Goal: Task Accomplishment & Management: Manage account settings

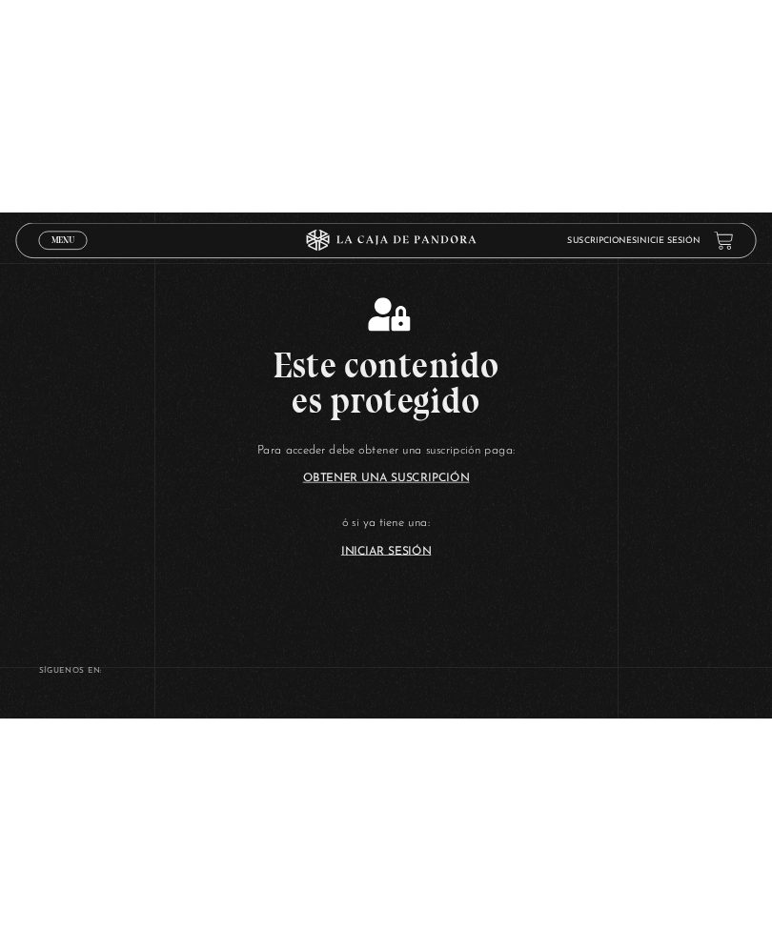
scroll to position [226, 0]
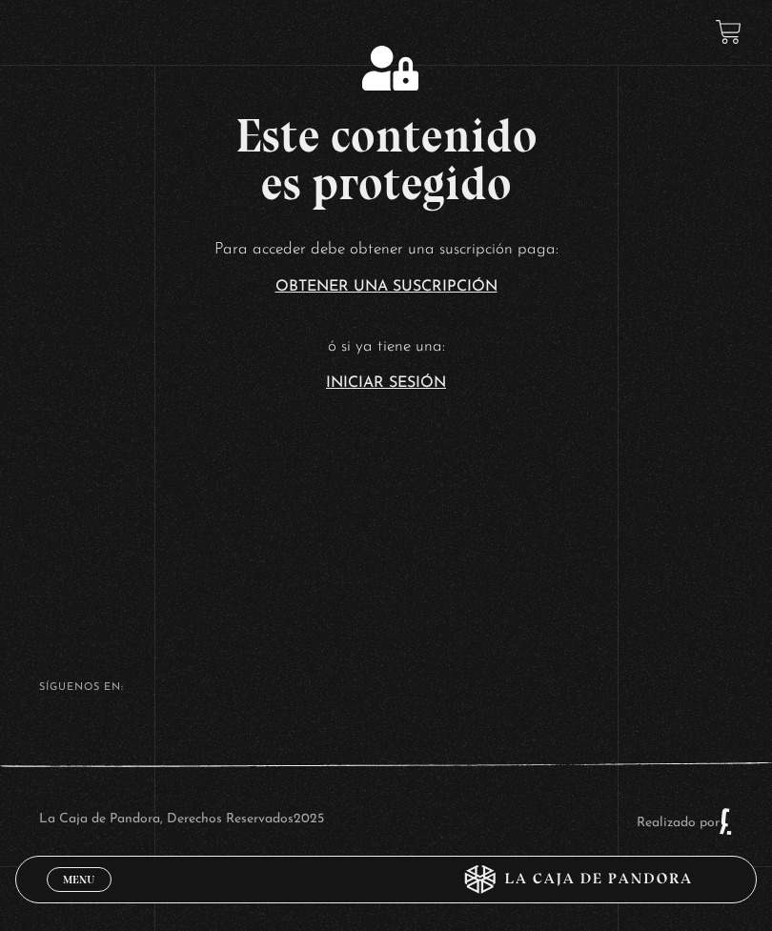
click at [88, 673] on span "Menu" at bounding box center [78, 879] width 31 height 11
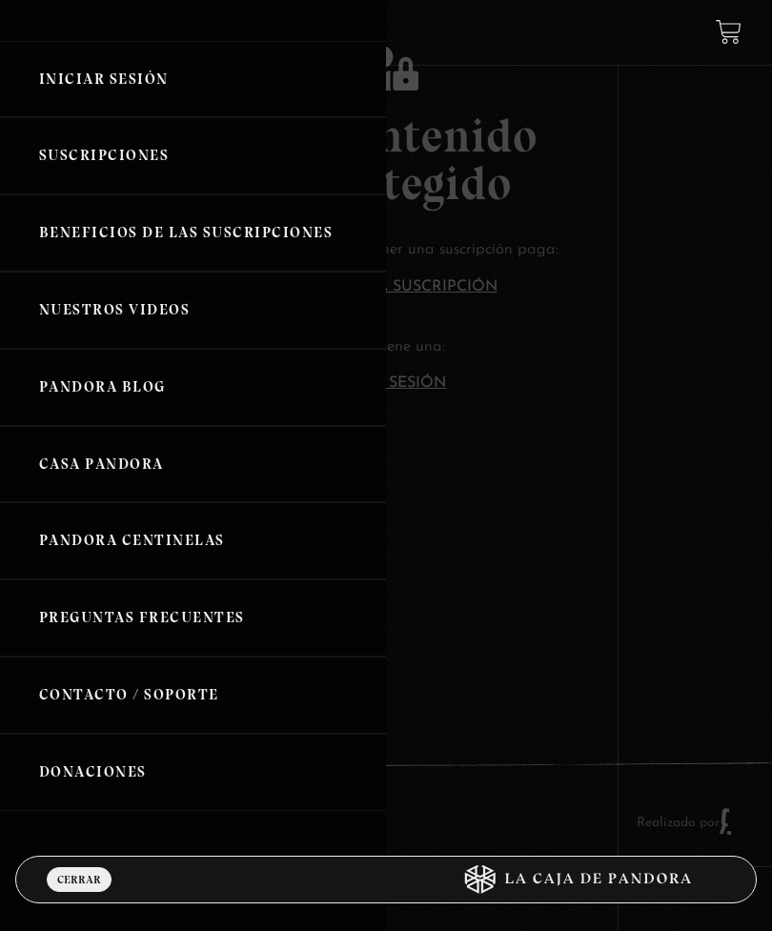
scroll to position [51, 0]
click at [132, 76] on link "Iniciar Sesión" at bounding box center [193, 80] width 386 height 77
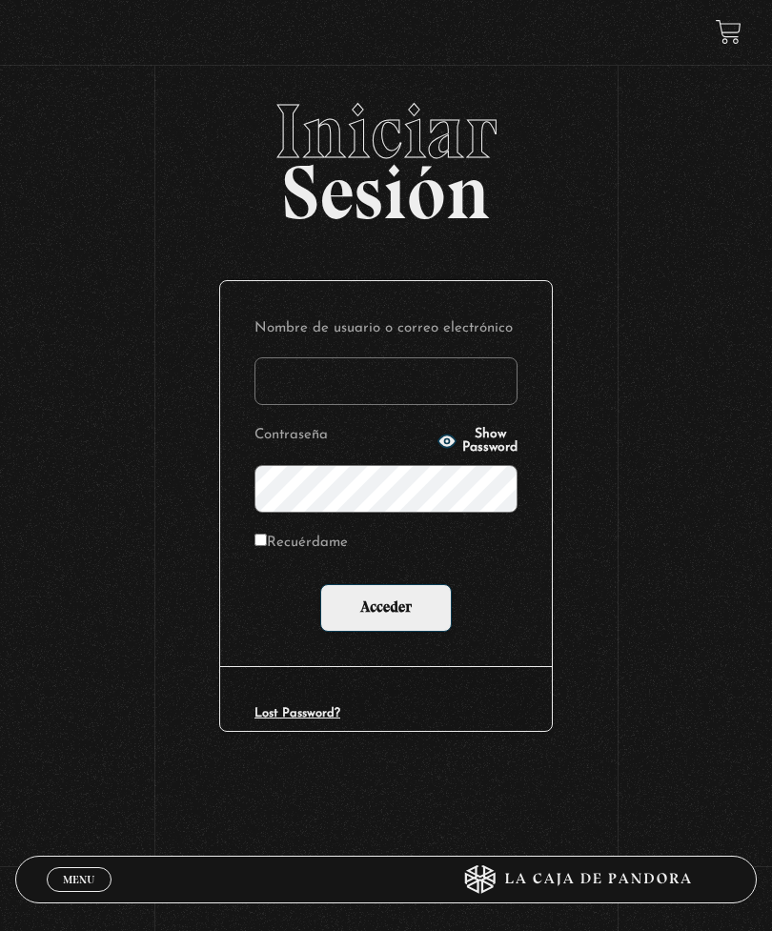
type input "AROMAZ69"
click at [386, 612] on input "Acceder" at bounding box center [386, 608] width 132 height 48
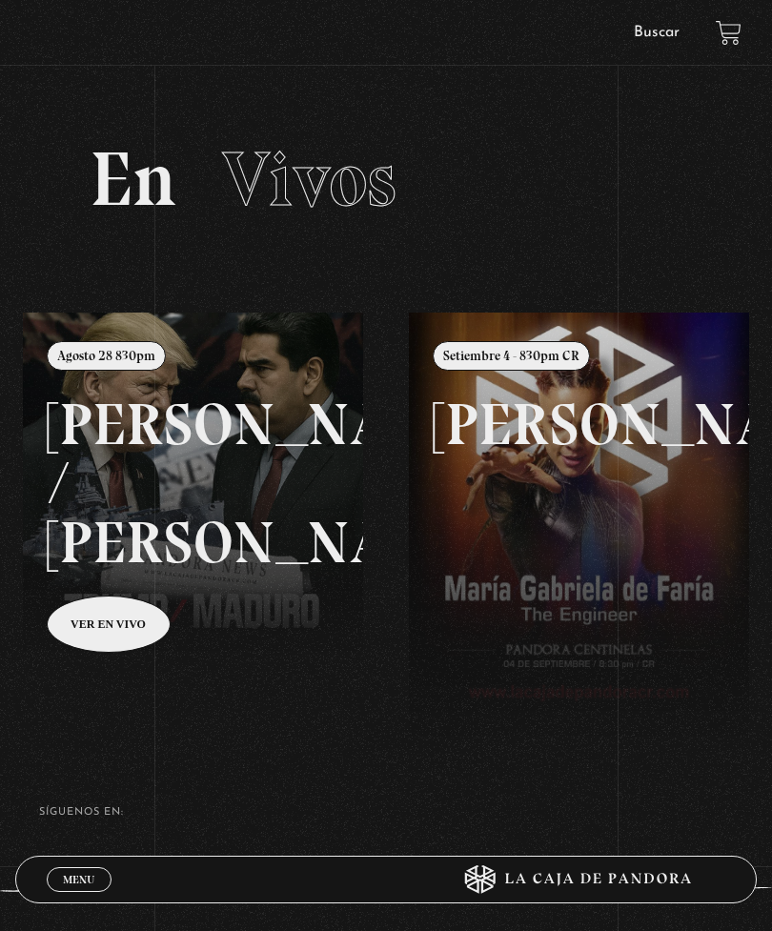
click at [87, 874] on span "Menu" at bounding box center [78, 879] width 31 height 11
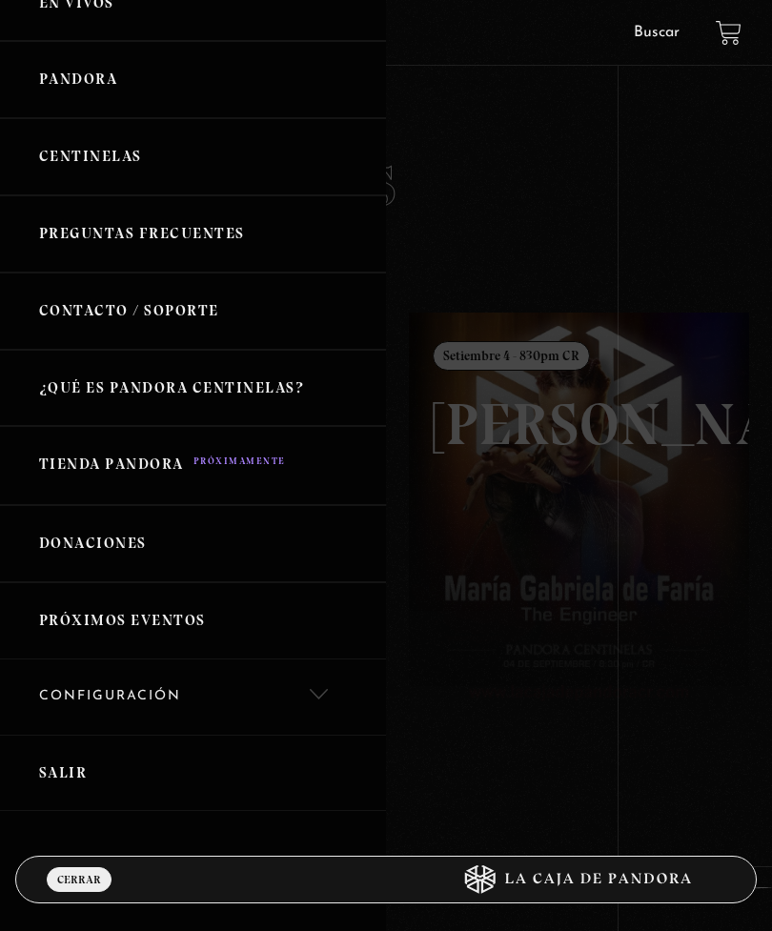
scroll to position [193, 0]
click at [151, 690] on link "Configuración" at bounding box center [193, 698] width 386 height 75
click at [120, 744] on link "Mi cuenta" at bounding box center [193, 764] width 386 height 56
click at [220, 803] on link "Cancelación de suscripción" at bounding box center [193, 819] width 386 height 56
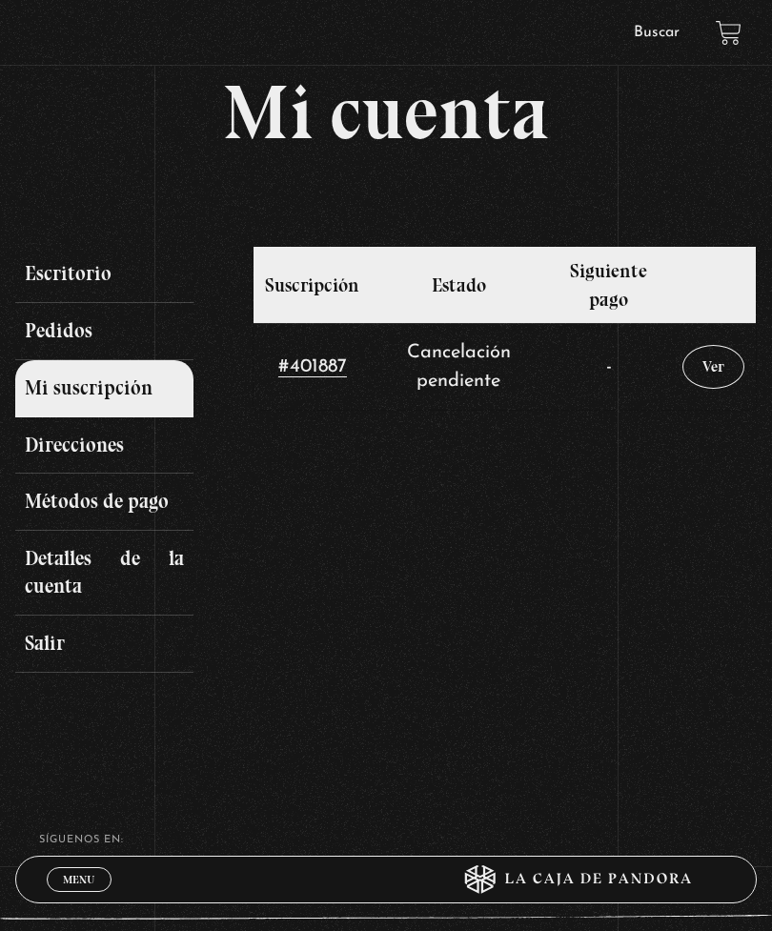
click at [468, 376] on td "Cancelación pendiente" at bounding box center [459, 366] width 176 height 87
click at [89, 337] on link "Pedidos" at bounding box center [104, 331] width 178 height 57
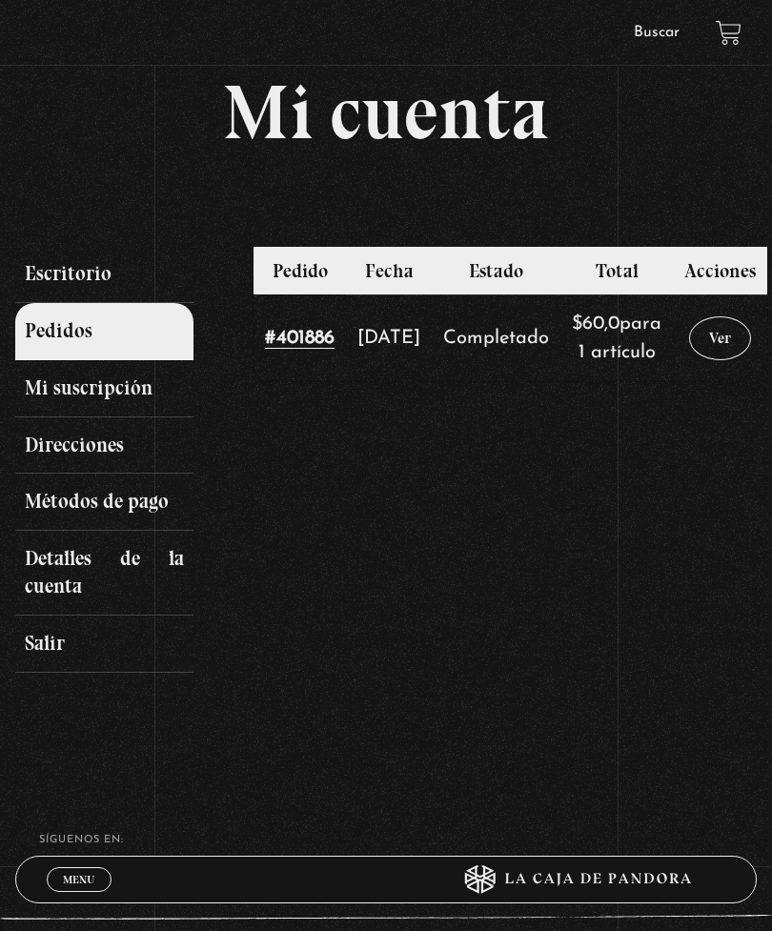
click at [134, 572] on link "Detalles de la cuenta" at bounding box center [104, 573] width 178 height 85
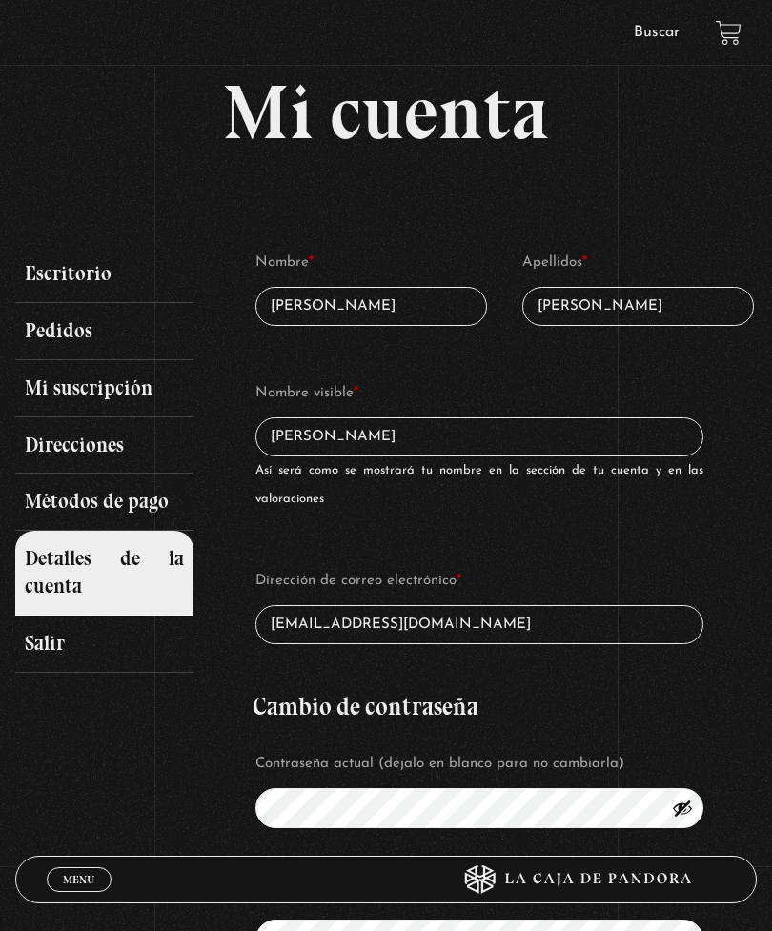
click at [126, 501] on link "Métodos de pago" at bounding box center [104, 502] width 178 height 57
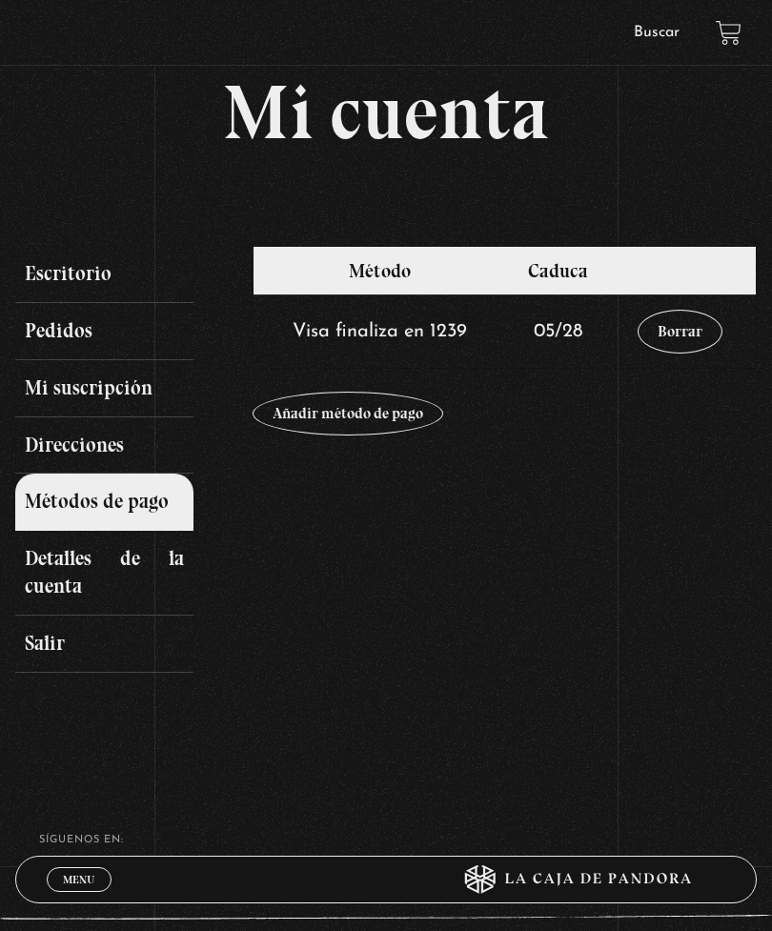
click at [687, 335] on link "Borrar" at bounding box center [680, 332] width 85 height 44
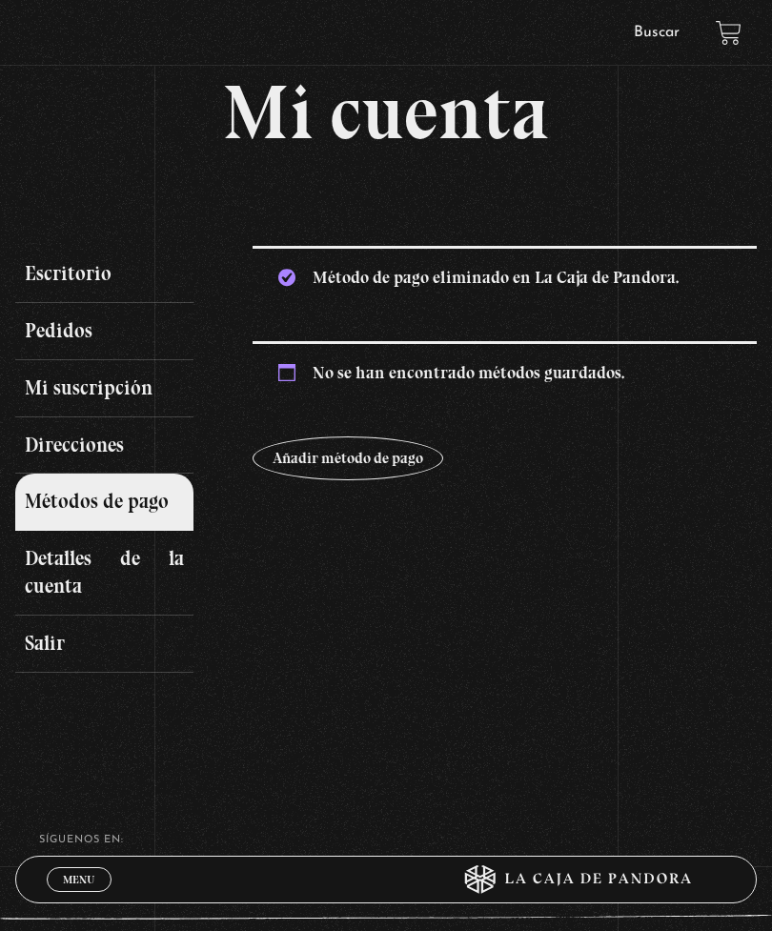
click at [92, 441] on link "Direcciones" at bounding box center [104, 446] width 178 height 57
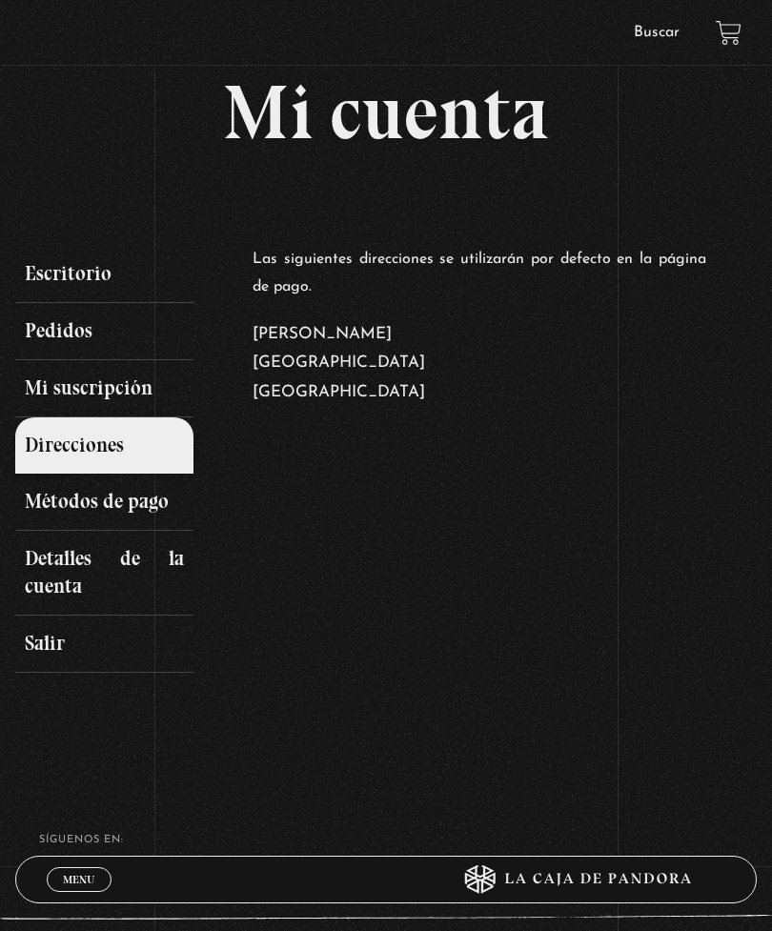
click at [125, 394] on link "Mi suscripción" at bounding box center [104, 388] width 178 height 57
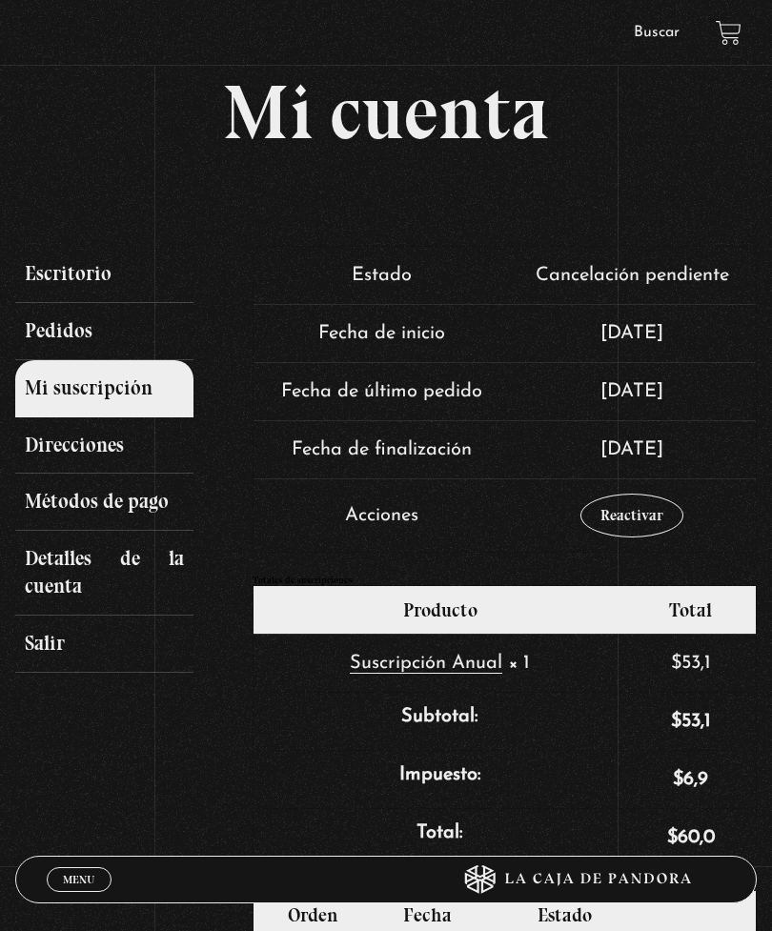
click at [75, 334] on link "Pedidos" at bounding box center [104, 331] width 178 height 57
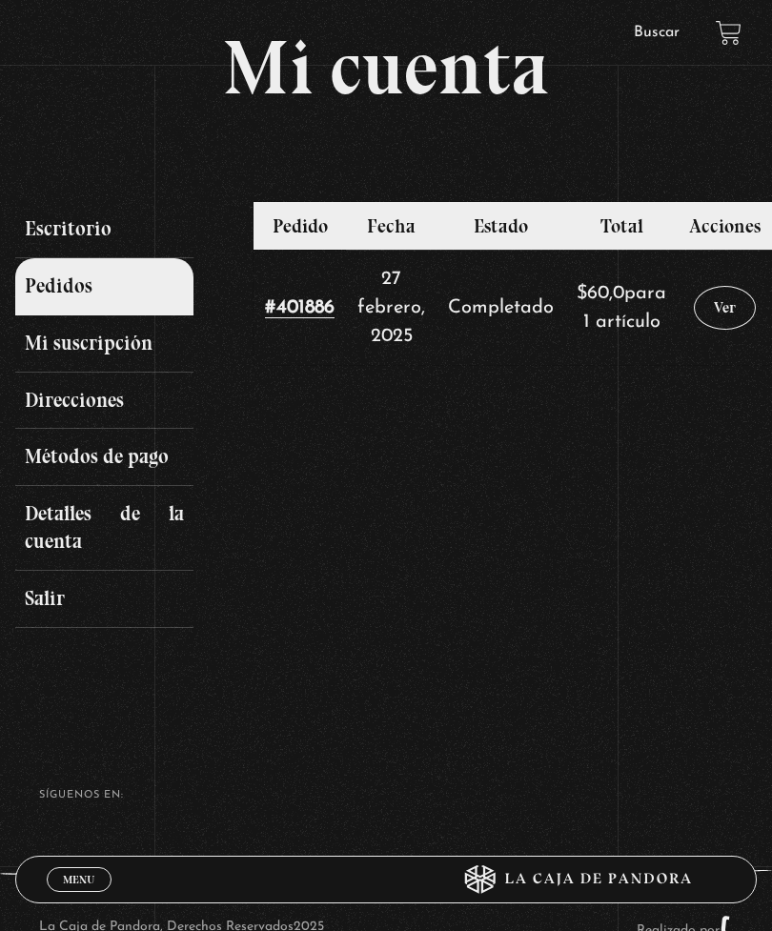
scroll to position [87, 0]
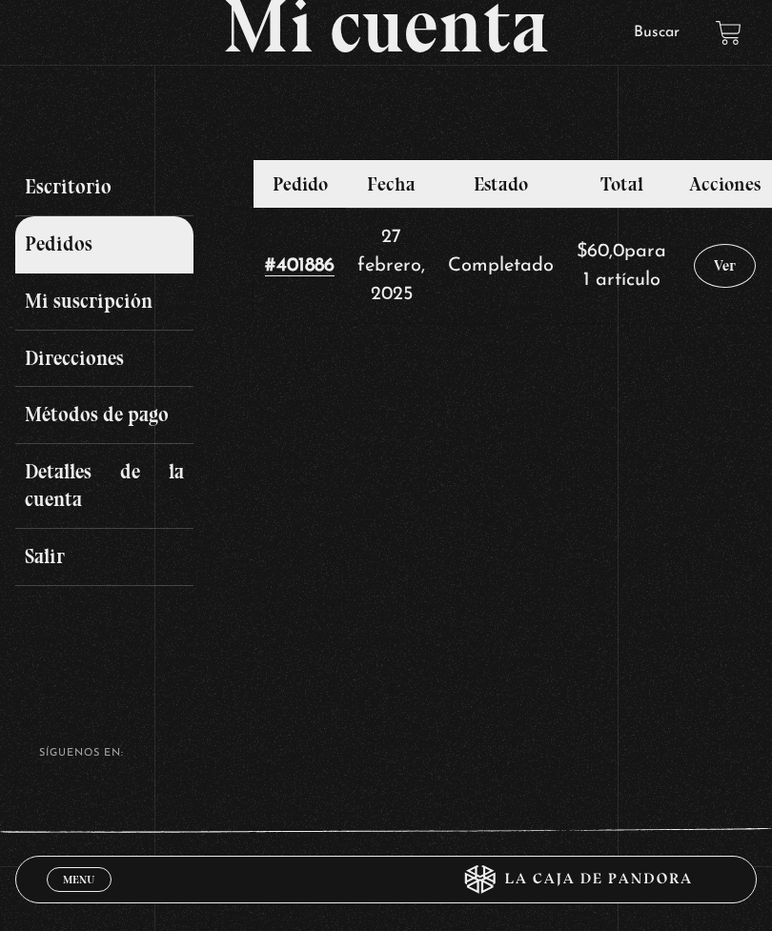
click at [67, 892] on link "Menu Cerrar" at bounding box center [79, 880] width 65 height 25
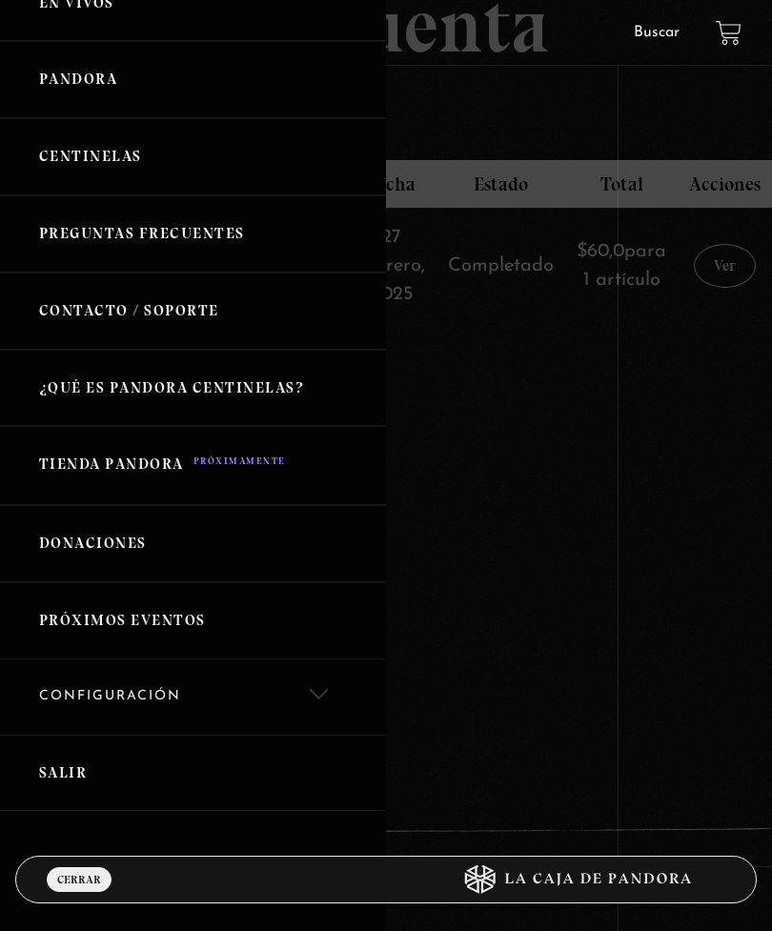
scroll to position [193, 0]
click at [320, 688] on link "Configuración" at bounding box center [193, 698] width 386 height 75
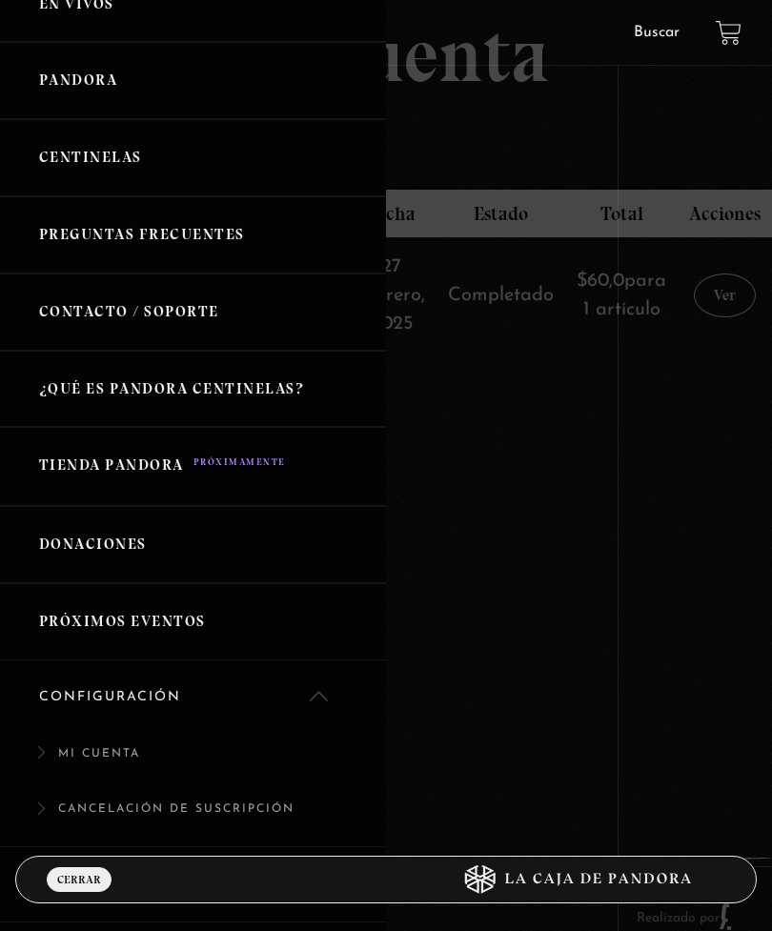
scroll to position [61, 0]
click at [166, 791] on link "Cancelación de suscripción" at bounding box center [193, 819] width 386 height 56
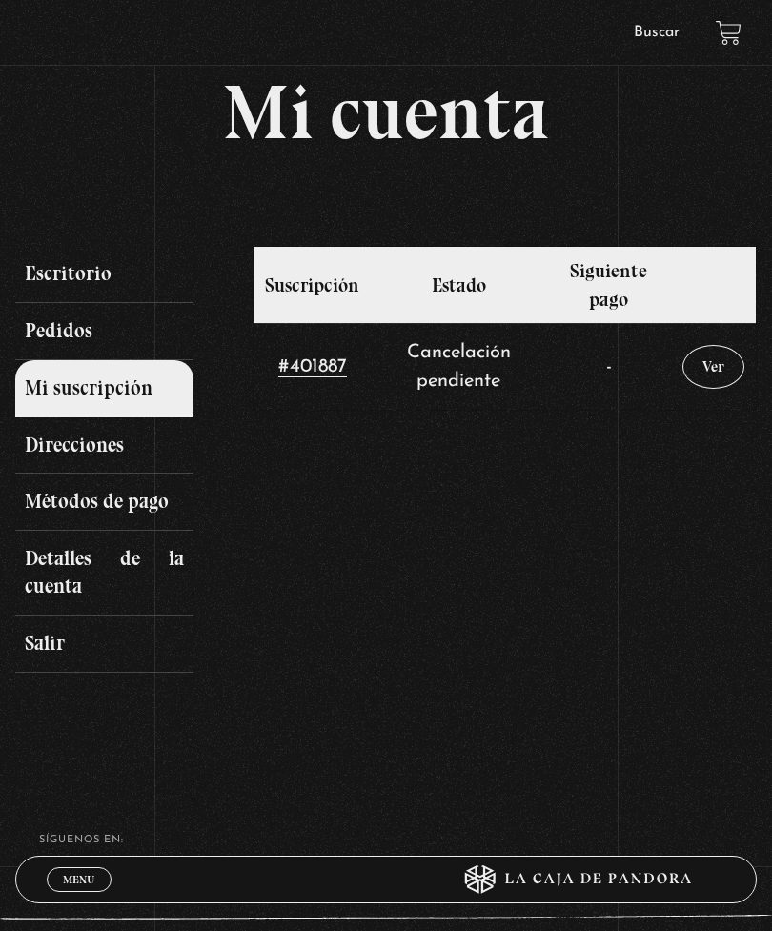
click at [73, 874] on span "Menu" at bounding box center [78, 879] width 31 height 11
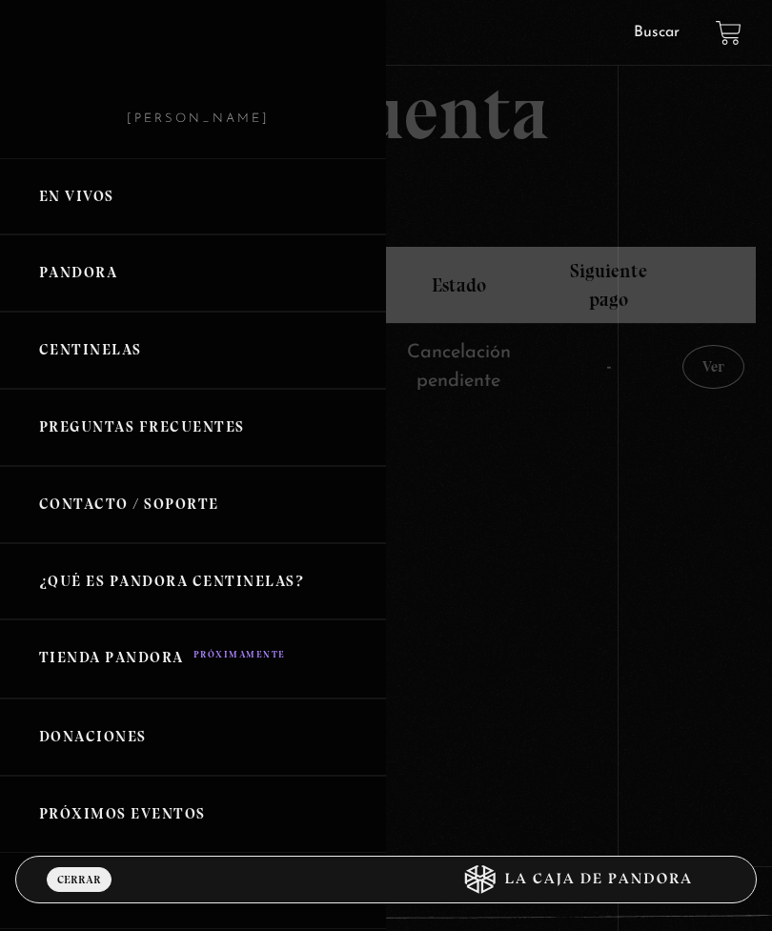
click at [92, 276] on link "Pandora" at bounding box center [193, 273] width 386 height 77
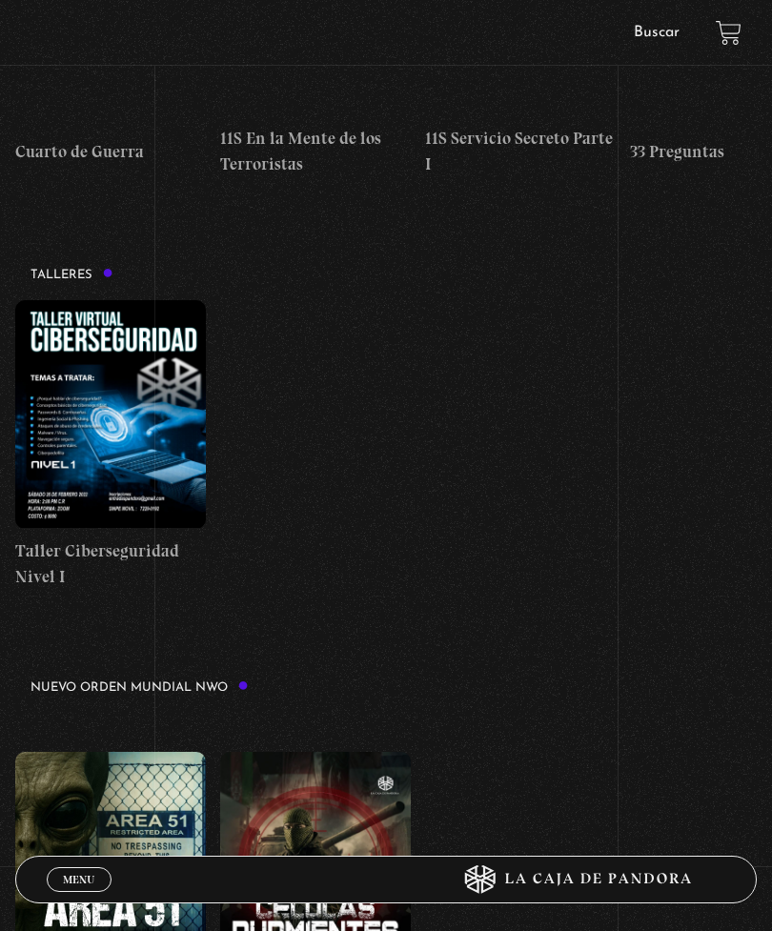
scroll to position [574, 0]
